Goal: Register for event/course

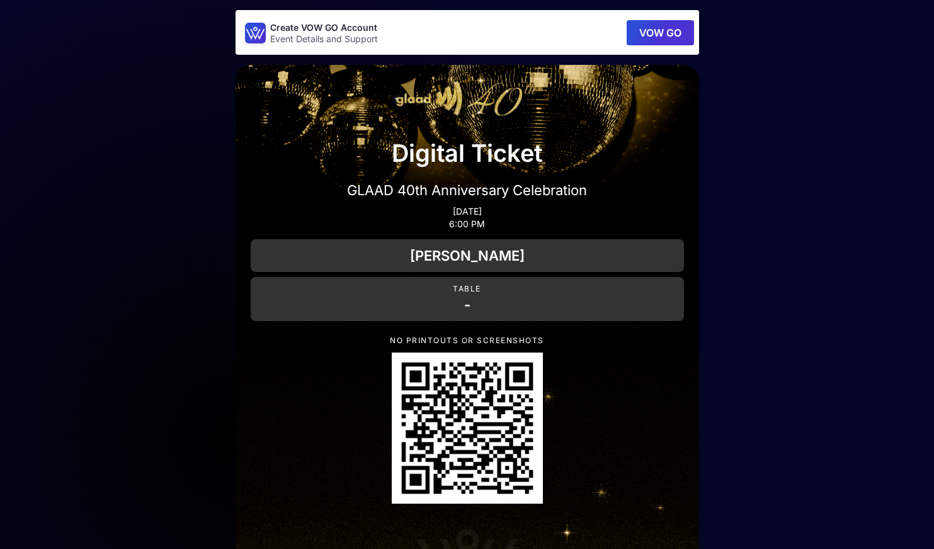
click at [666, 31] on button "VOW GO" at bounding box center [659, 32] width 67 height 25
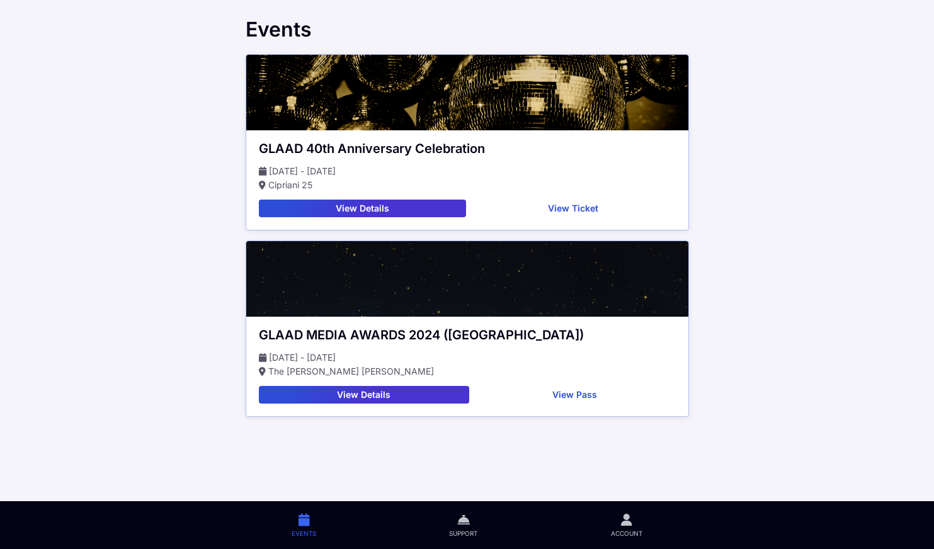
click at [409, 203] on button "View Details" at bounding box center [363, 209] width 208 height 18
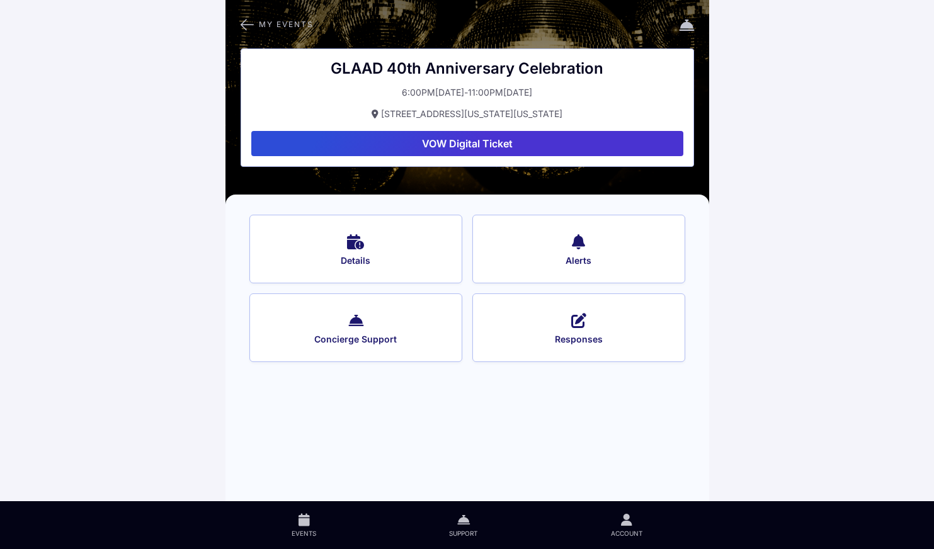
click at [373, 252] on button "Details" at bounding box center [355, 249] width 213 height 69
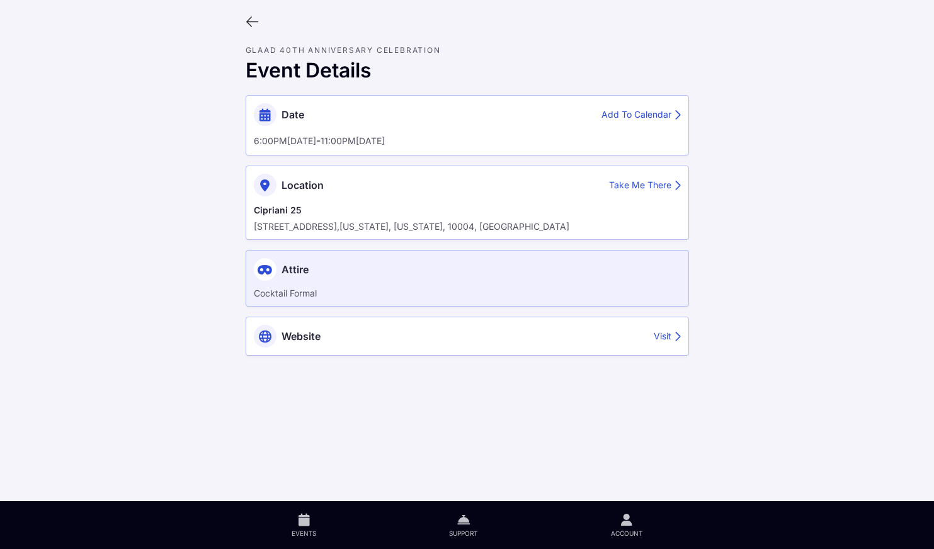
click at [624, 115] on div "Add To Calendar" at bounding box center [640, 114] width 79 height 13
click at [663, 335] on div "Visit" at bounding box center [667, 336] width 27 height 13
click at [251, 23] on icon at bounding box center [253, 22] width 14 height 14
